Goal: Find specific page/section: Find specific page/section

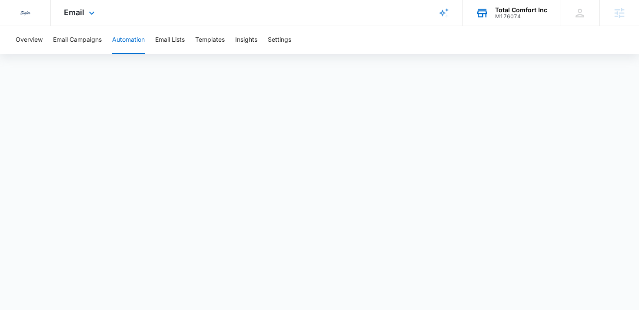
click at [513, 22] on div "Total Comfort Inc M176074 Your Accounts View All" at bounding box center [510, 13] width 97 height 26
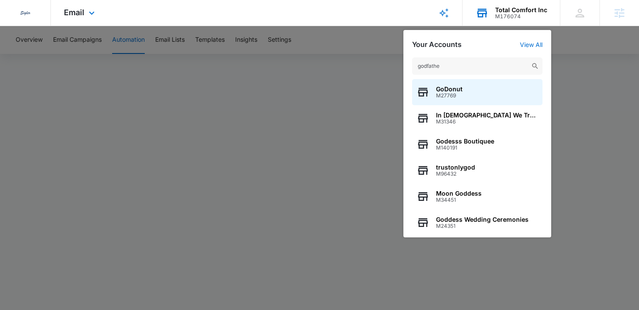
type input "godfather"
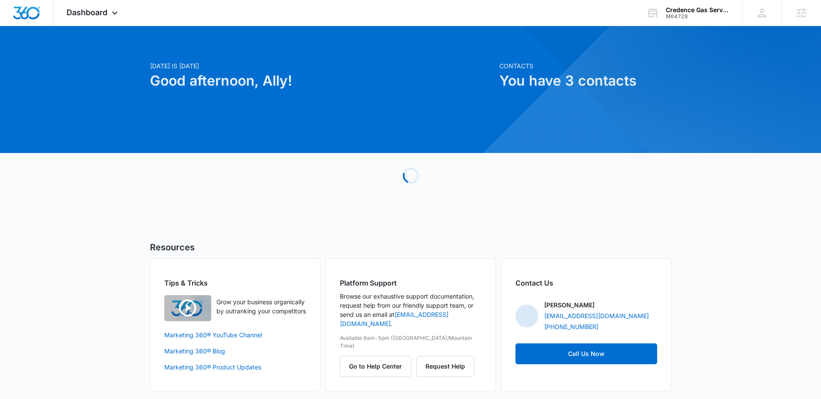
scroll to position [6, 0]
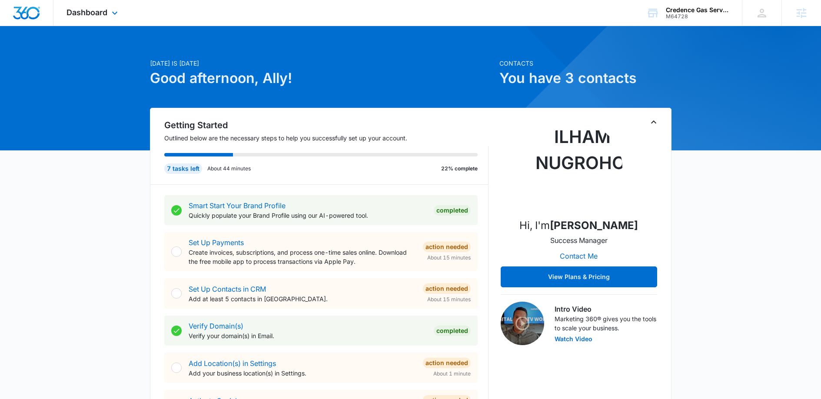
click at [103, 20] on div "Dashboard Apps Reputation Websites Forms CRM Email Social Payments POS Content …" at bounding box center [93, 13] width 80 height 26
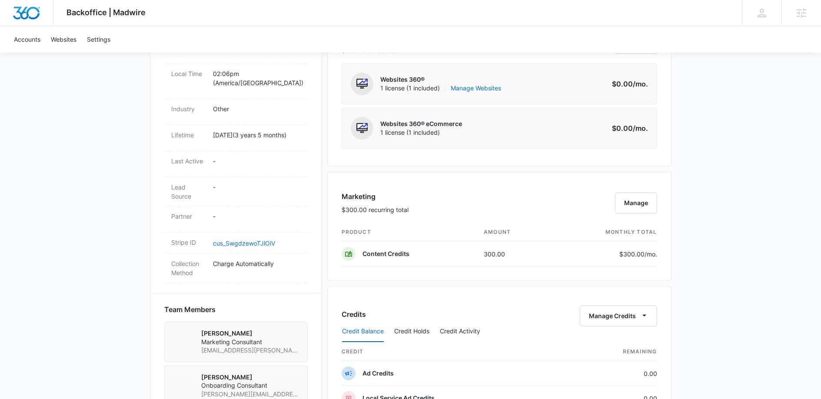
scroll to position [384, 0]
